Goal: Task Accomplishment & Management: Use online tool/utility

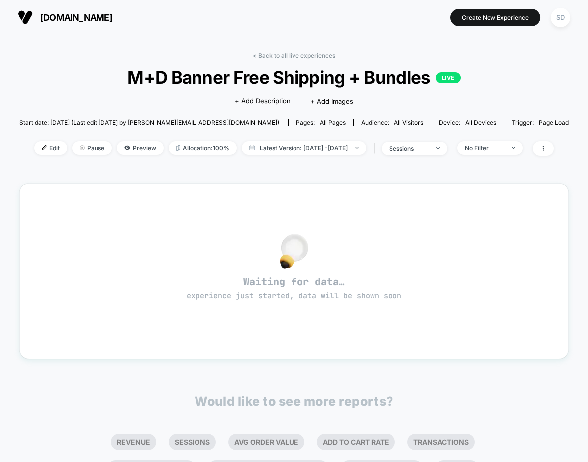
click at [20, 19] on img at bounding box center [25, 17] width 15 height 15
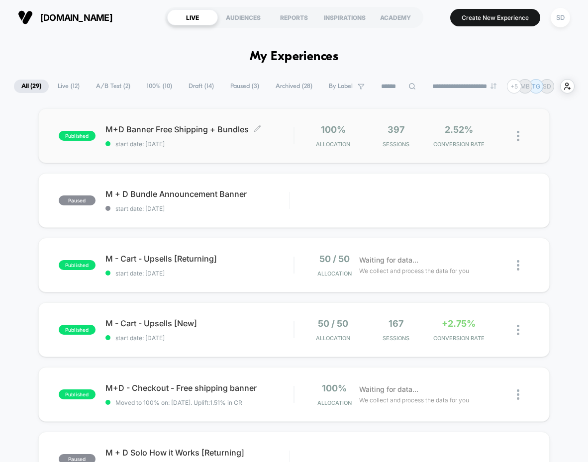
click at [133, 130] on span "M+D Banner Free Shipping + Bundles Click to edit experience details" at bounding box center [199, 129] width 188 height 10
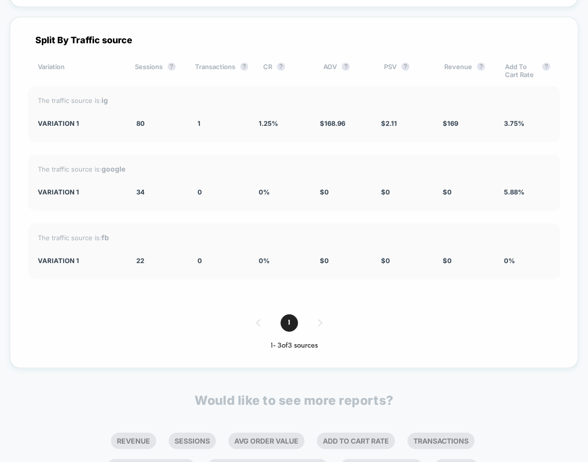
scroll to position [1717, 0]
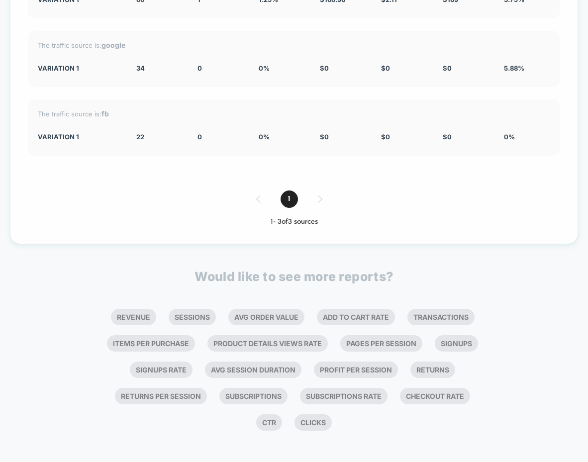
click at [320, 195] on div "1" at bounding box center [294, 198] width 532 height 17
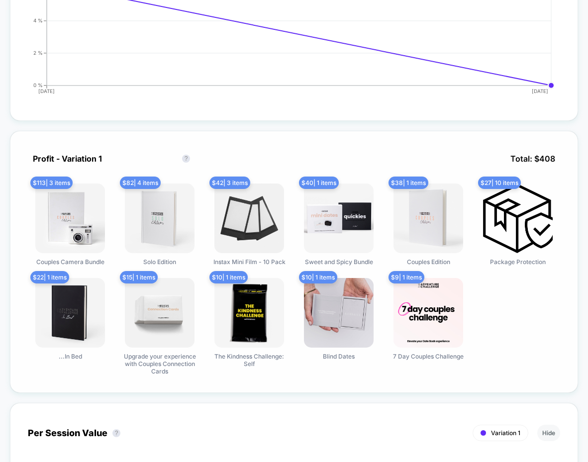
scroll to position [0, 0]
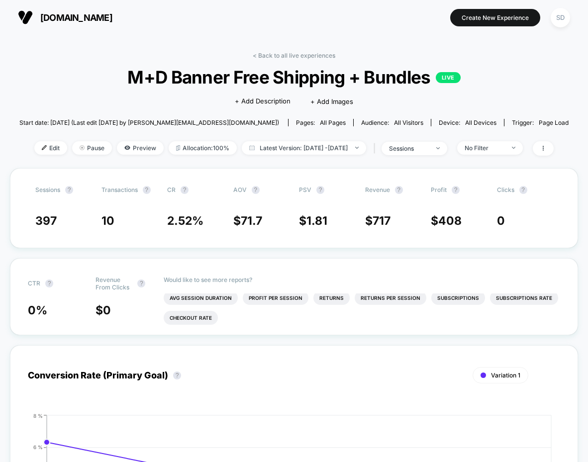
click at [30, 10] on img at bounding box center [25, 17] width 15 height 15
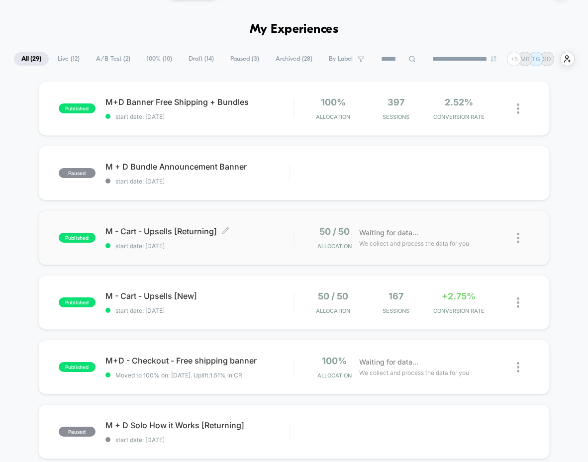
scroll to position [41, 0]
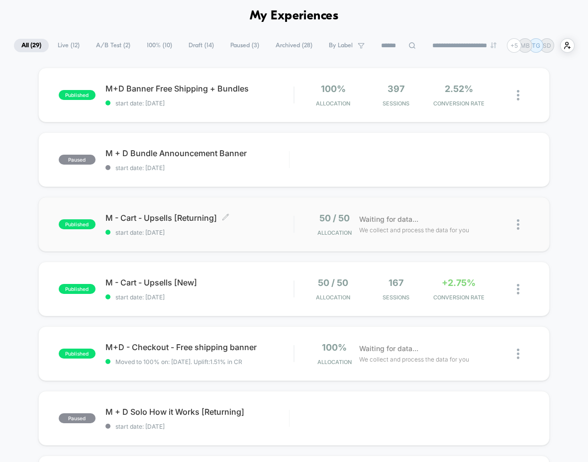
click at [166, 219] on span "M - Cart - Upsells [Returning] Click to edit experience details" at bounding box center [199, 218] width 188 height 10
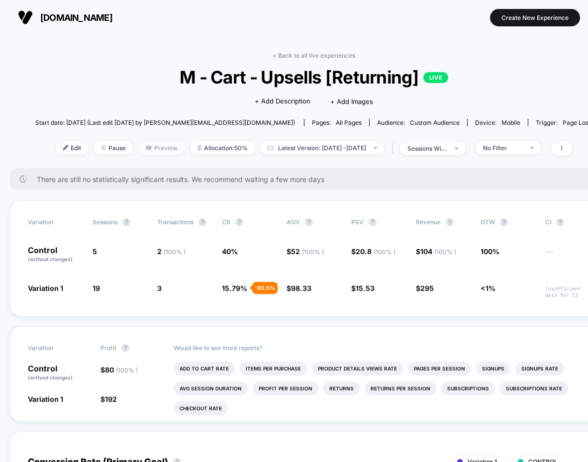
click at [142, 148] on span "Preview" at bounding box center [161, 147] width 47 height 13
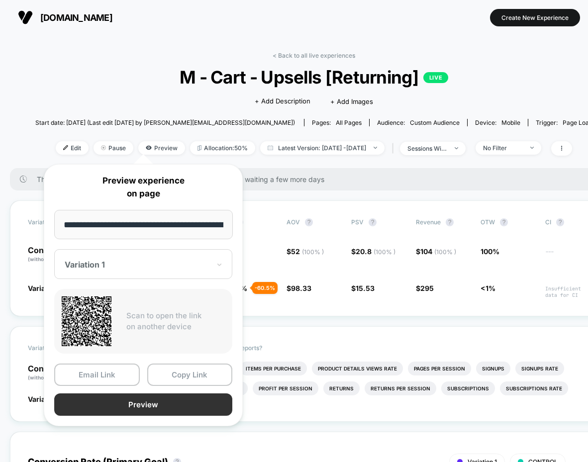
click at [119, 407] on button "Preview" at bounding box center [143, 404] width 178 height 22
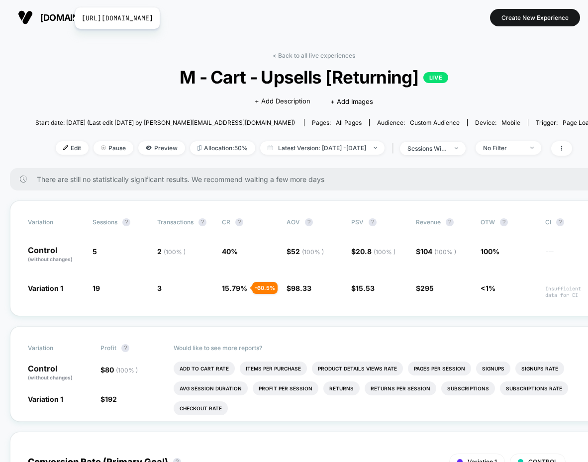
click at [69, 19] on span "[DOMAIN_NAME]" at bounding box center [76, 17] width 72 height 10
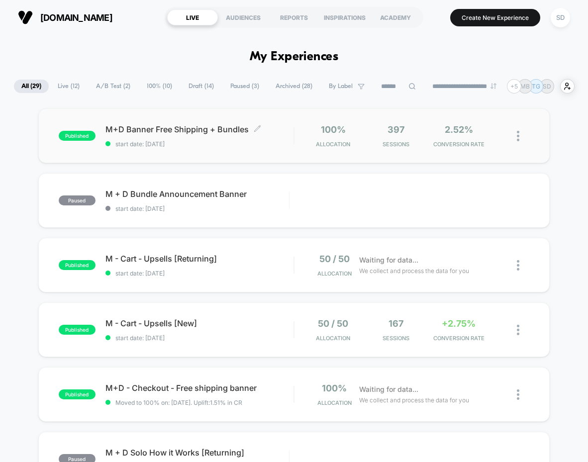
click at [214, 130] on span "M+D Banner Free Shipping + Bundles Click to edit experience details" at bounding box center [199, 129] width 188 height 10
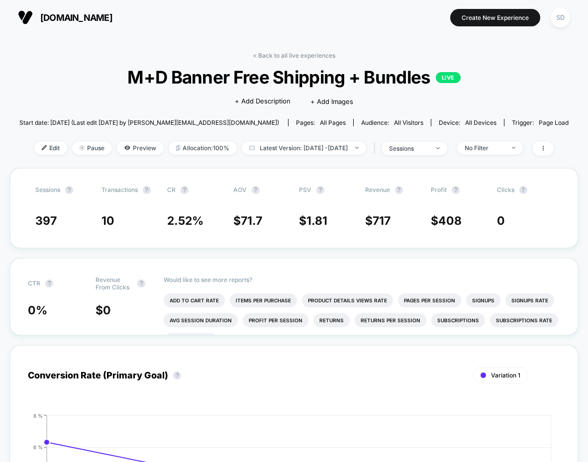
click at [133, 155] on div "Edit Pause Preview Allocation: 100% Latest Version: Sep 16, 2025 - Sep 16, 2025…" at bounding box center [293, 148] width 549 height 14
click at [128, 153] on span "Preview" at bounding box center [140, 147] width 47 height 13
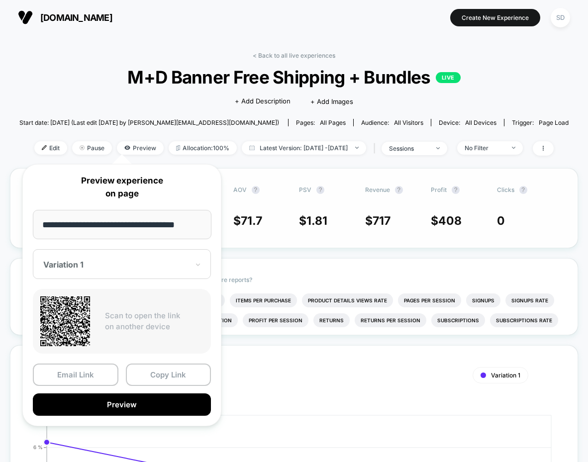
click at [413, 244] on div "Sessions ? Transactions ? CR ? AOV ? PSV ? Revenue ? Profit ? Clicks ? 397 10 2…" at bounding box center [294, 208] width 568 height 80
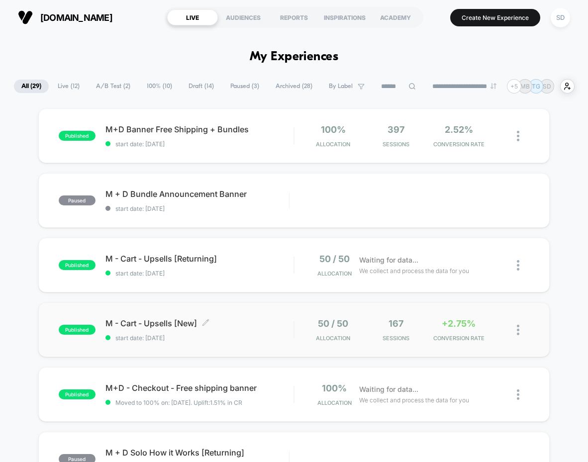
click at [162, 328] on span "M - Cart - Upsells [New] Click to edit experience details" at bounding box center [199, 323] width 188 height 10
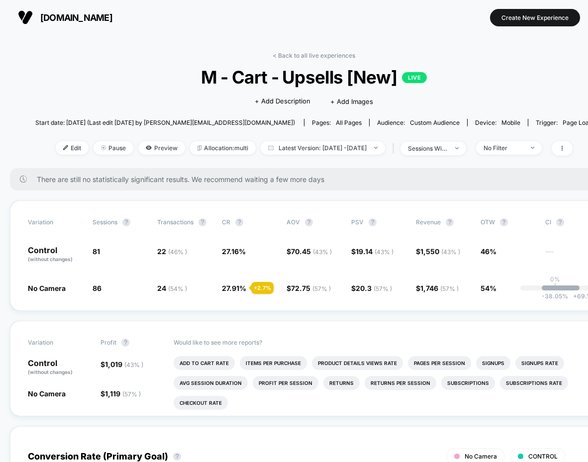
click at [51, 8] on section "theadventurechallenge.com https://www.theadventurechallenge.com" at bounding box center [112, 17] width 194 height 25
click at [49, 15] on span "[DOMAIN_NAME]" at bounding box center [76, 17] width 72 height 10
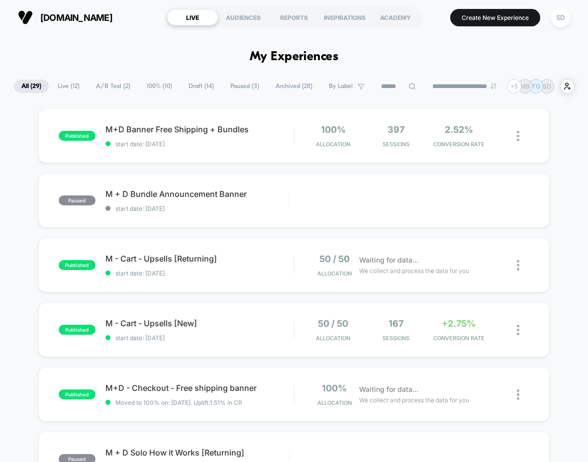
click at [27, 19] on img at bounding box center [25, 17] width 15 height 15
click at [81, 20] on span "[DOMAIN_NAME]" at bounding box center [76, 17] width 72 height 10
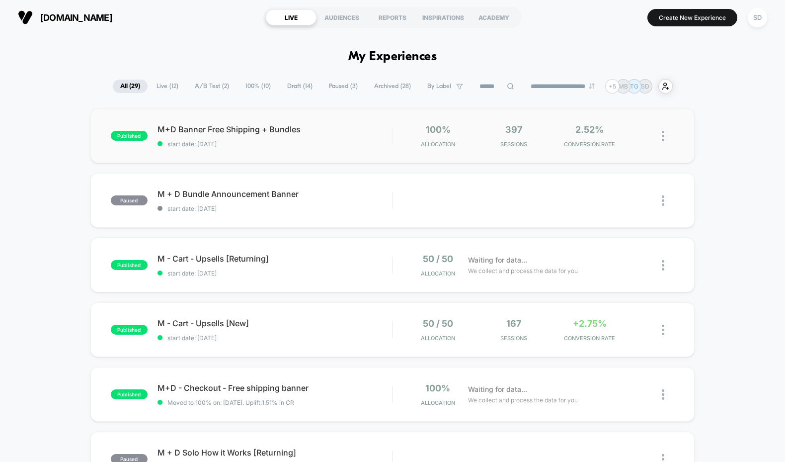
click at [228, 122] on div "published M+D Banner Free Shipping + Bundles start date: [DATE] 100% Allocation…" at bounding box center [392, 135] width 605 height 55
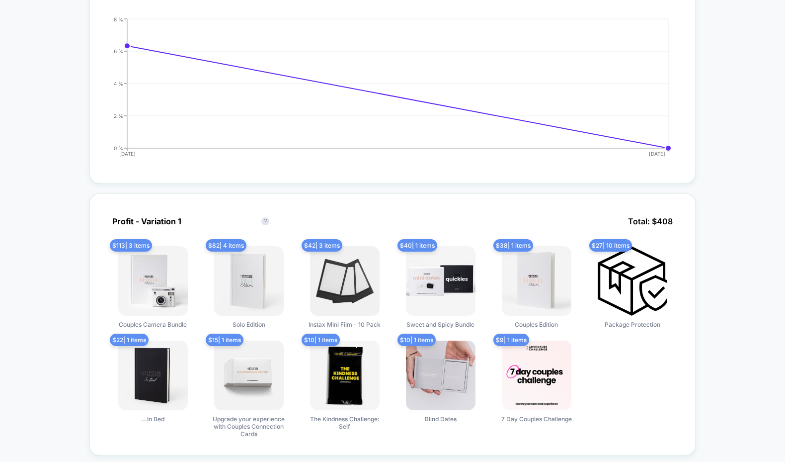
scroll to position [397, 0]
click at [128, 245] on span "$ 113 | 3 items" at bounding box center [131, 245] width 42 height 12
click at [137, 276] on img at bounding box center [153, 281] width 70 height 70
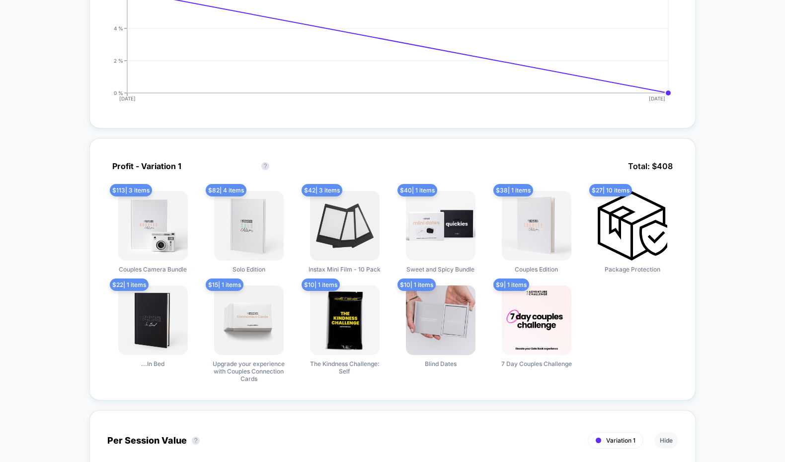
scroll to position [0, 0]
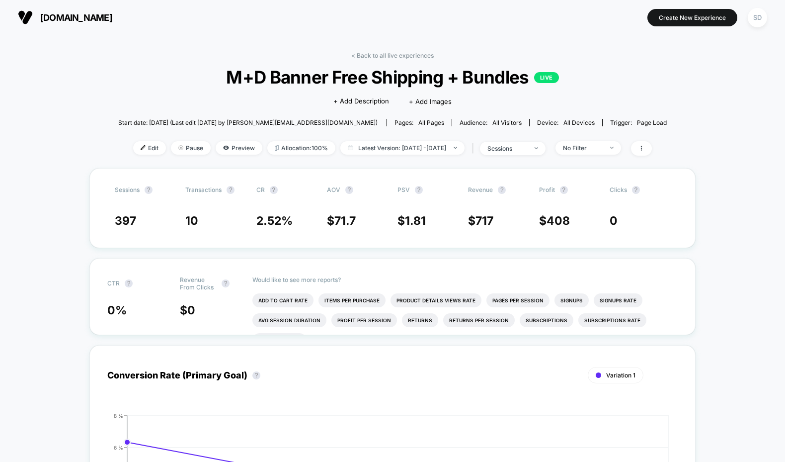
click at [52, 23] on button "[DOMAIN_NAME] [URL][DOMAIN_NAME]" at bounding box center [65, 17] width 100 height 16
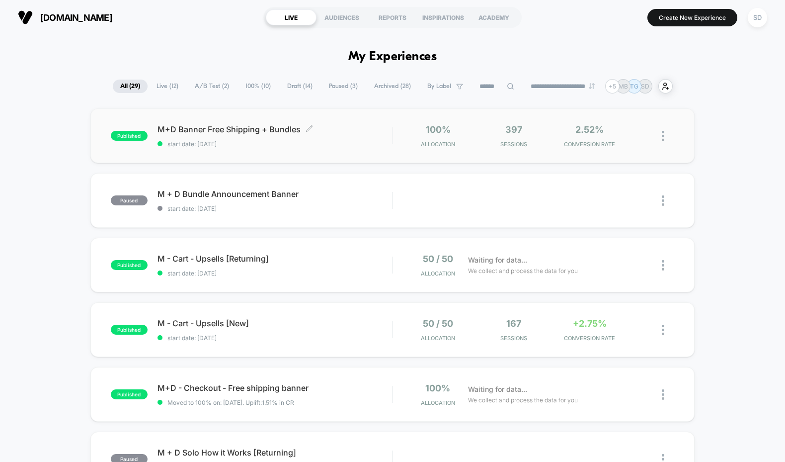
click at [192, 134] on div "M+D Banner Free Shipping + Bundles Click to edit experience details Click to ed…" at bounding box center [275, 135] width 235 height 23
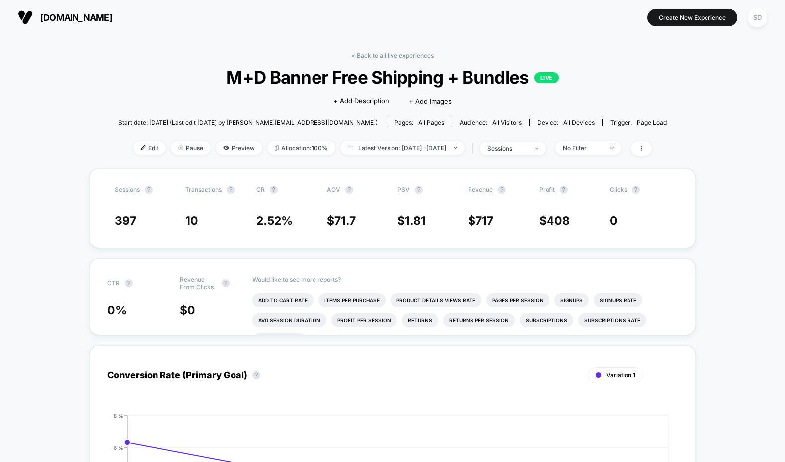
click at [52, 10] on button "theadventurechallenge.com https://www.theadventurechallenge.com" at bounding box center [65, 17] width 100 height 16
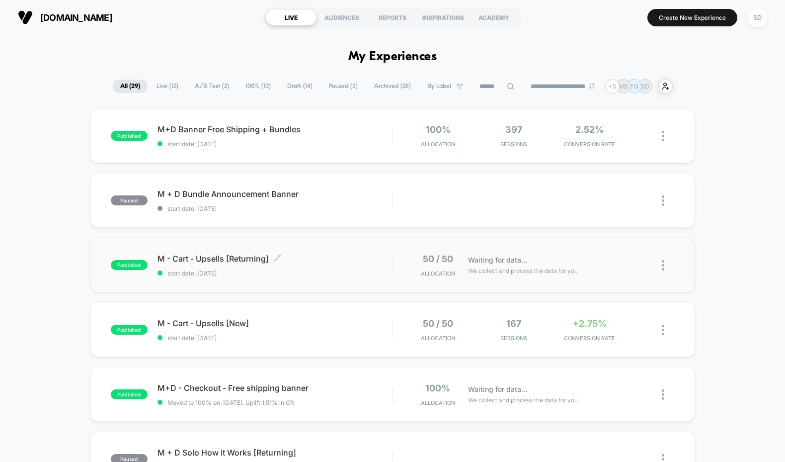
click at [210, 254] on span "M - Cart - Upsells [Returning] Click to edit experience details" at bounding box center [275, 259] width 235 height 10
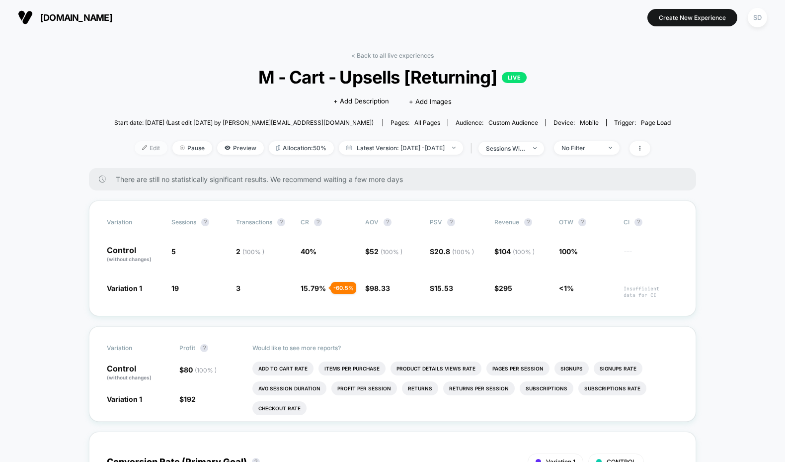
click at [135, 146] on span "Edit" at bounding box center [151, 147] width 33 height 13
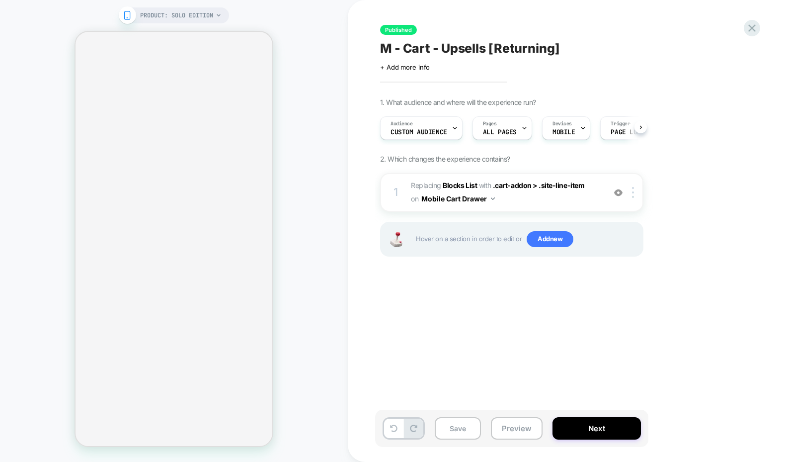
scroll to position [0, 0]
click at [524, 185] on span ".cart-addon > .site-line-item" at bounding box center [538, 185] width 91 height 8
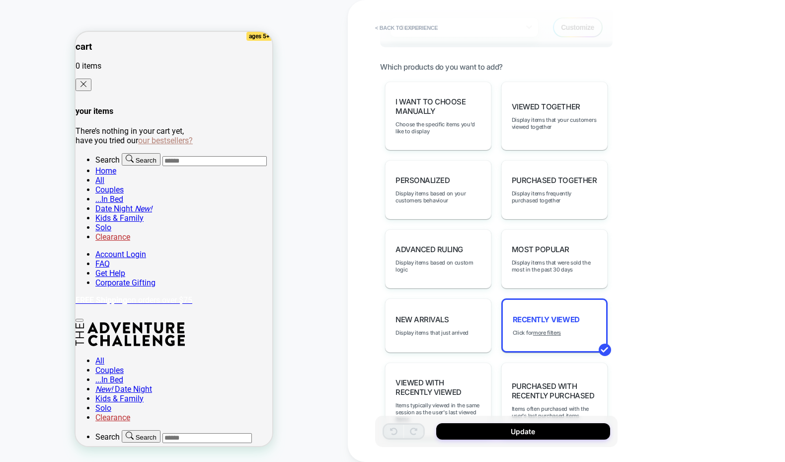
scroll to position [331, 0]
click at [546, 328] on u "more filters" at bounding box center [547, 331] width 28 height 7
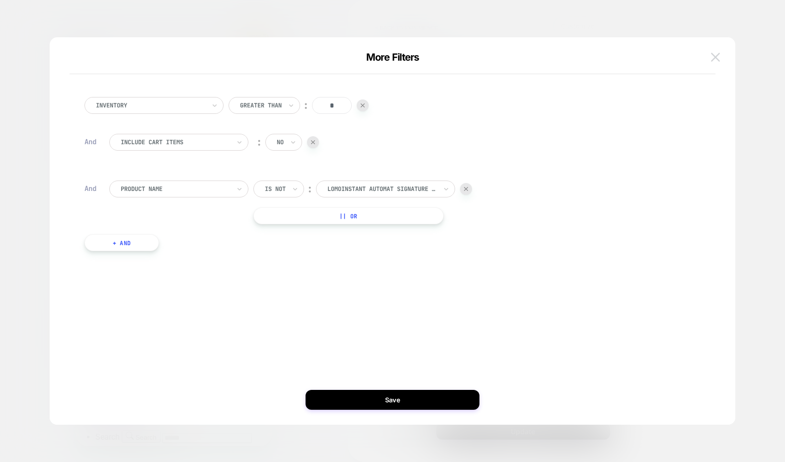
click at [712, 59] on img at bounding box center [715, 57] width 9 height 8
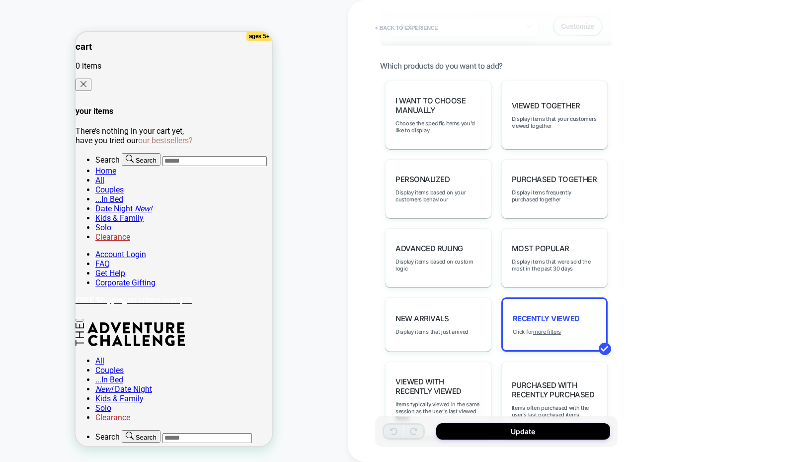
click at [398, 33] on button "< Back to experience" at bounding box center [406, 28] width 73 height 16
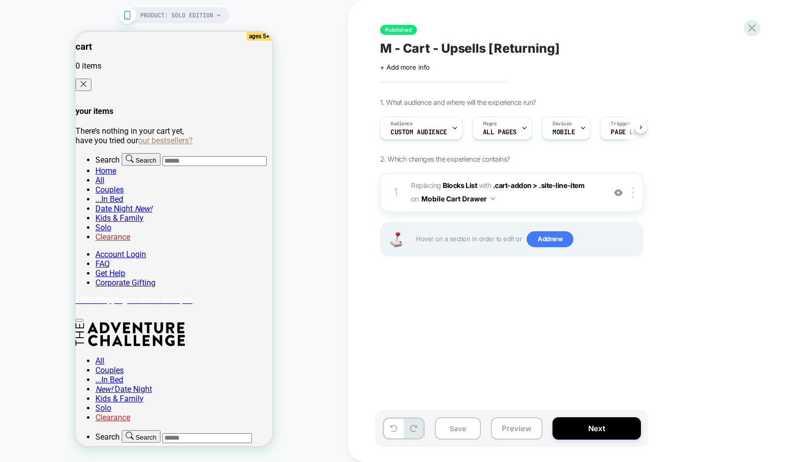
scroll to position [0, 0]
